Goal: Task Accomplishment & Management: Use online tool/utility

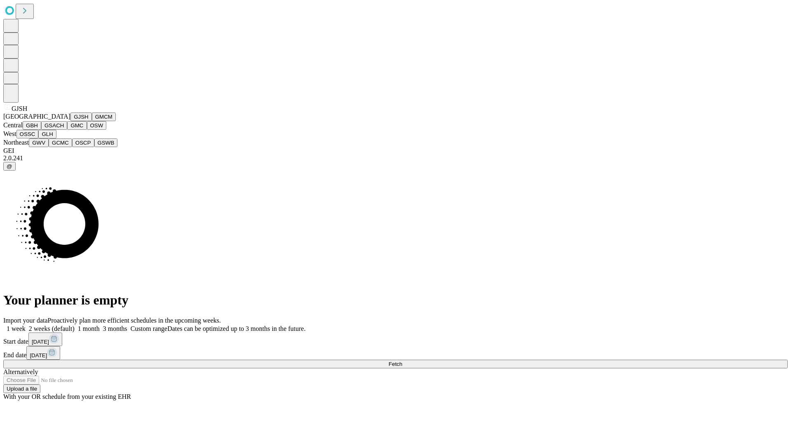
click at [70, 121] on button "GJSH" at bounding box center [80, 116] width 21 height 9
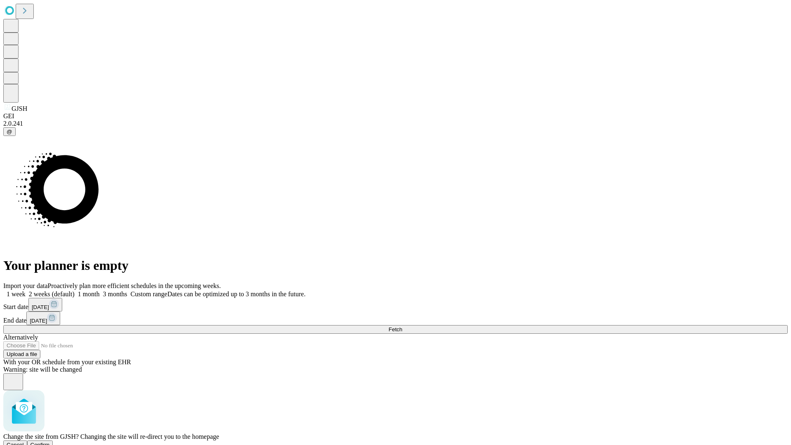
click at [50, 441] on span "Confirm" at bounding box center [39, 444] width 19 height 6
click at [100, 290] on label "1 month" at bounding box center [87, 293] width 25 height 7
click at [402, 326] on span "Fetch" at bounding box center [395, 329] width 14 height 6
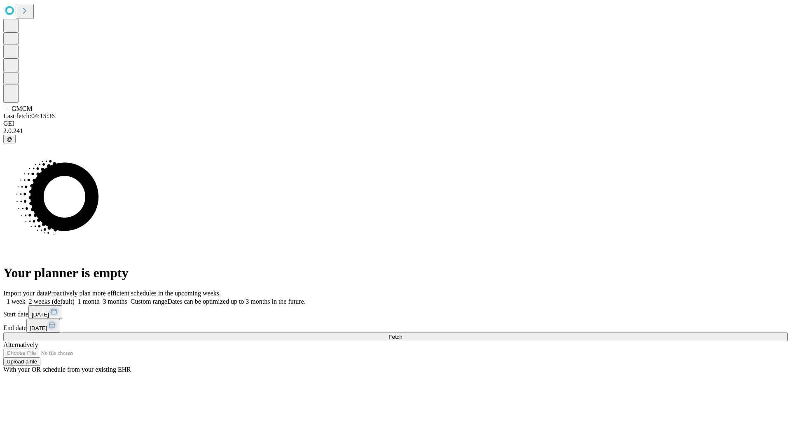
click at [402, 334] on span "Fetch" at bounding box center [395, 337] width 14 height 6
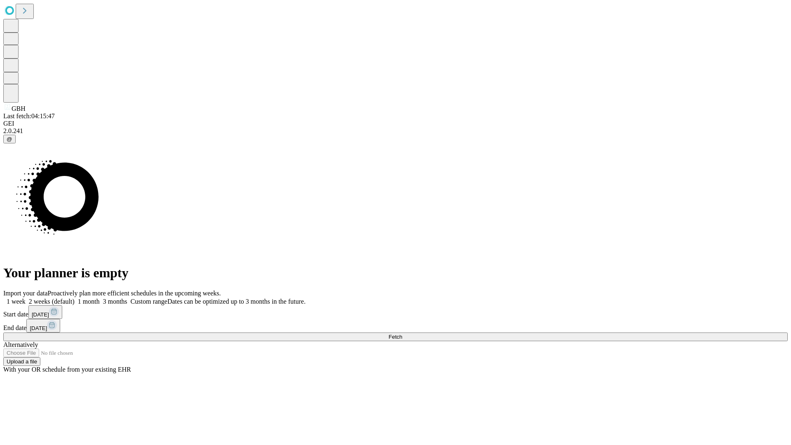
click at [402, 334] on span "Fetch" at bounding box center [395, 337] width 14 height 6
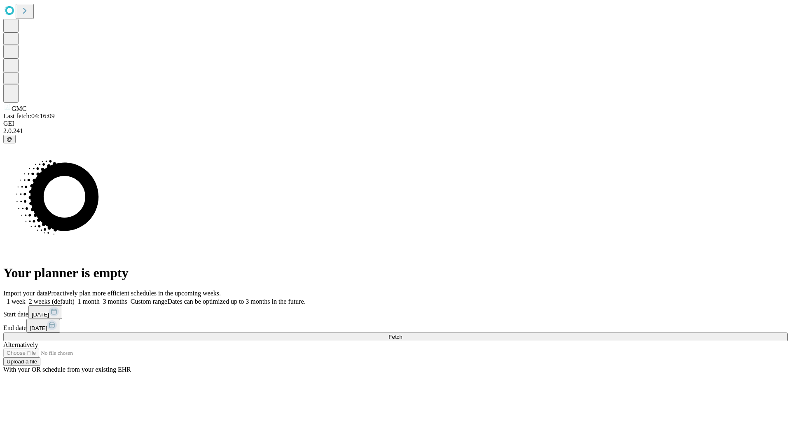
click at [402, 334] on span "Fetch" at bounding box center [395, 337] width 14 height 6
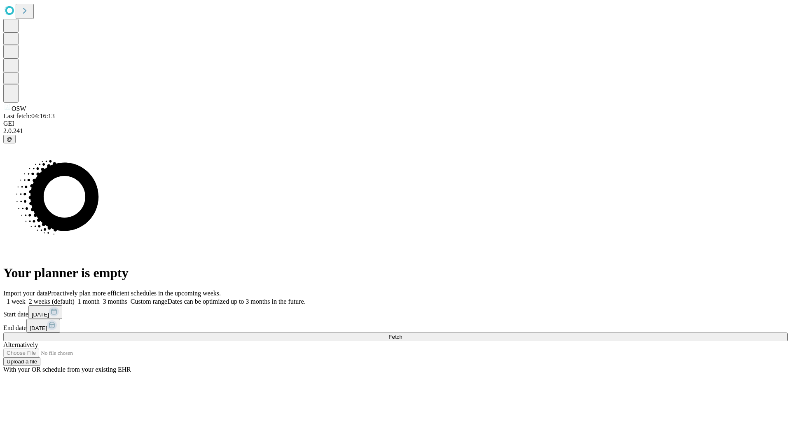
click at [100, 298] on label "1 month" at bounding box center [87, 301] width 25 height 7
click at [402, 334] on span "Fetch" at bounding box center [395, 337] width 14 height 6
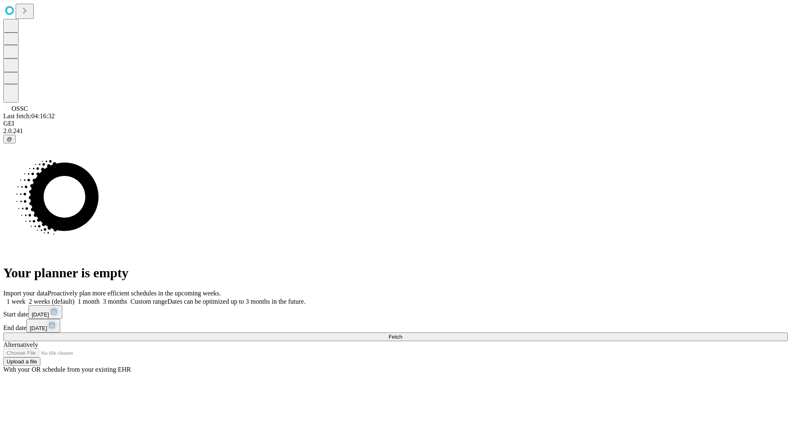
click at [100, 298] on label "1 month" at bounding box center [87, 301] width 25 height 7
click at [402, 334] on span "Fetch" at bounding box center [395, 337] width 14 height 6
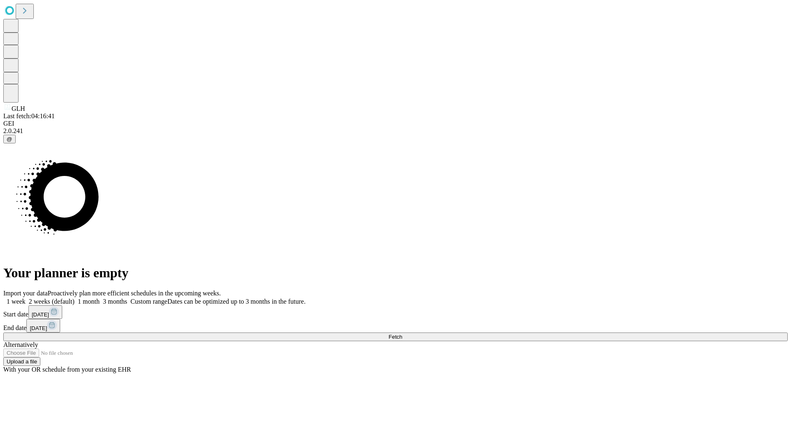
click at [100, 298] on label "1 month" at bounding box center [87, 301] width 25 height 7
click at [402, 334] on span "Fetch" at bounding box center [395, 337] width 14 height 6
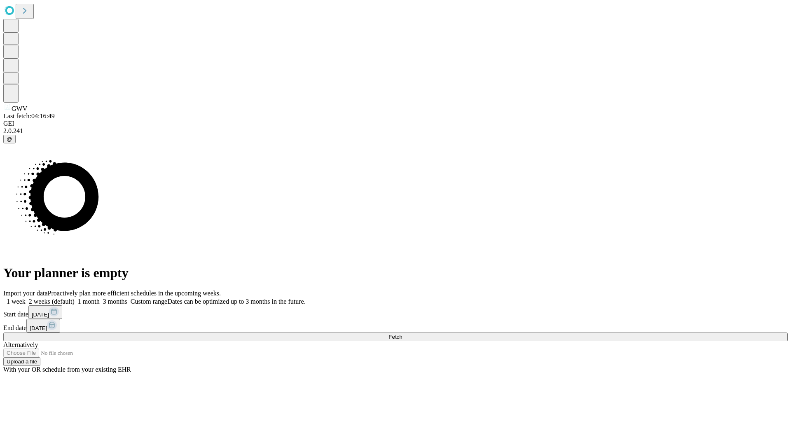
click at [100, 298] on label "1 month" at bounding box center [87, 301] width 25 height 7
click at [402, 334] on span "Fetch" at bounding box center [395, 337] width 14 height 6
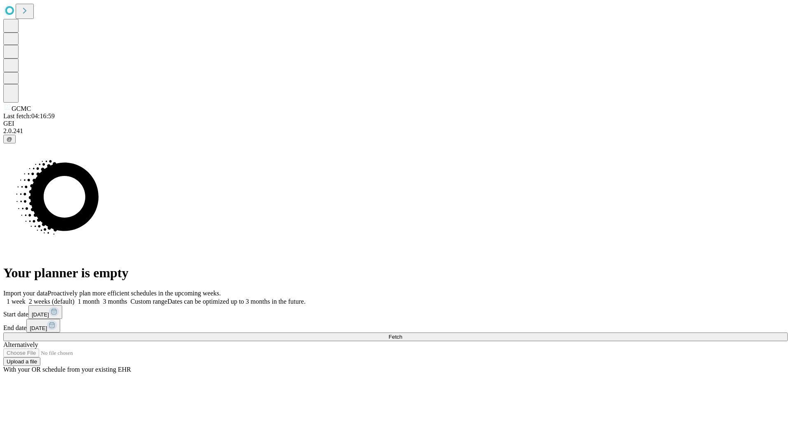
click at [402, 334] on span "Fetch" at bounding box center [395, 337] width 14 height 6
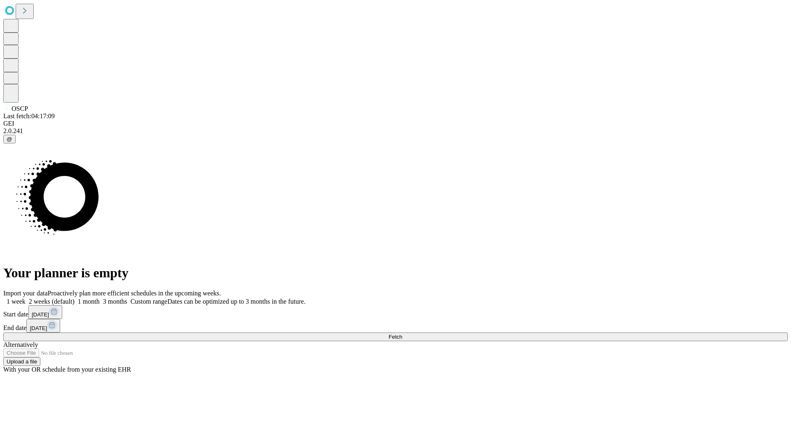
click at [100, 298] on label "1 month" at bounding box center [87, 301] width 25 height 7
click at [402, 334] on span "Fetch" at bounding box center [395, 337] width 14 height 6
